Goal: Task Accomplishment & Management: Complete application form

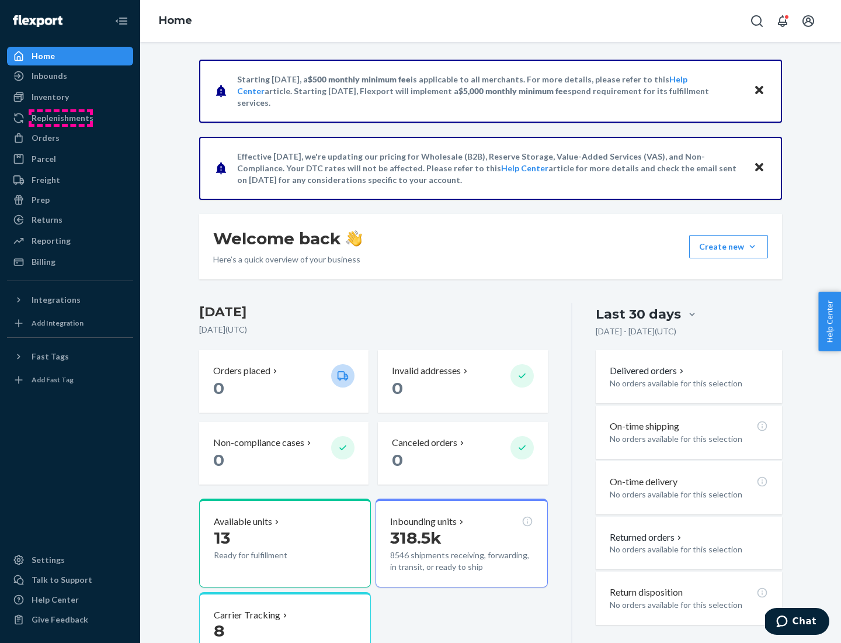
click at [61, 118] on div "Replenishments" at bounding box center [63, 118] width 62 height 12
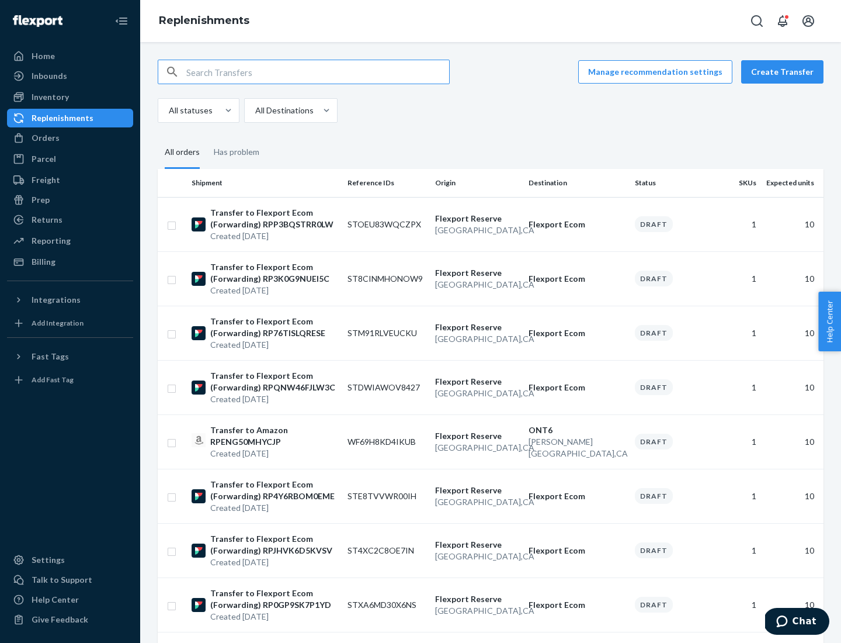
click at [785, 72] on button "Create Transfer" at bounding box center [782, 71] width 82 height 23
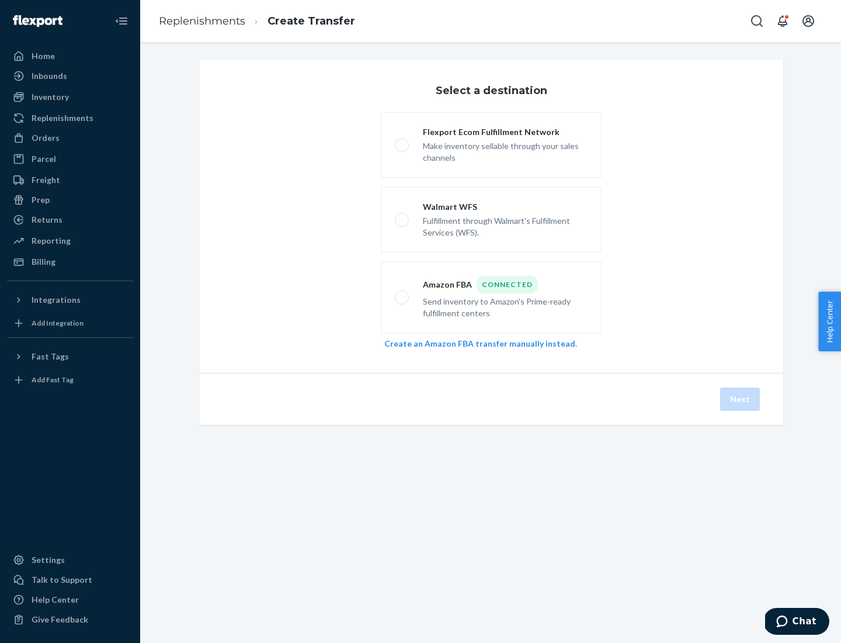
click at [505, 132] on div "Flexport Ecom Fulfillment Network" at bounding box center [505, 132] width 165 height 12
click at [403, 141] on input "Flexport Ecom Fulfillment Network Make inventory sellable through your sales ch…" at bounding box center [399, 145] width 8 height 8
radio input "true"
click at [741, 399] on button "Next" at bounding box center [740, 398] width 40 height 23
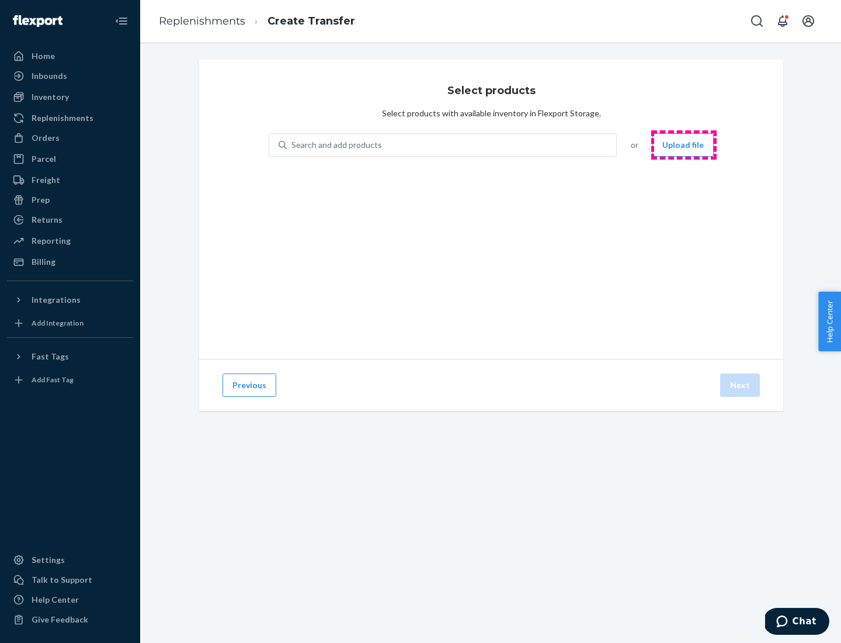
click at [684, 145] on button "Upload file" at bounding box center [683, 144] width 61 height 23
